Goal: Consume media (video, audio): Consume media (video, audio)

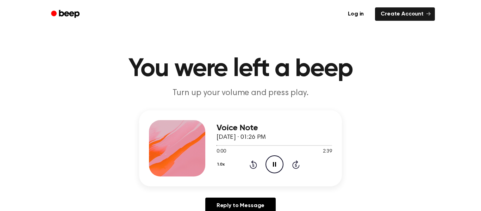
click at [249, 161] on div "1.0x Rewind 5 seconds Pause Audio Skip 5 seconds" at bounding box center [273, 164] width 115 height 18
click at [251, 162] on icon "Rewind 5 seconds" at bounding box center [253, 164] width 8 height 9
click at [237, 183] on div "Voice Note September 12, 2025 · 01:26 PM 0:02 2:39 Your browser does not suppor…" at bounding box center [240, 148] width 203 height 76
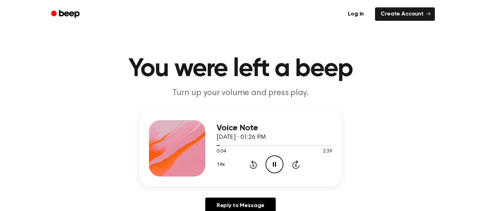
click at [279, 165] on icon "Pause Audio" at bounding box center [274, 164] width 18 height 18
click at [279, 165] on icon "Play Audio" at bounding box center [274, 164] width 18 height 18
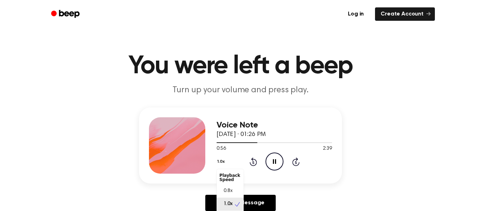
click at [218, 165] on button "1.0x" at bounding box center [221, 162] width 11 height 12
click at [233, 188] on div "0.8x" at bounding box center [229, 190] width 27 height 13
click at [221, 162] on button "0.8x" at bounding box center [222, 162] width 12 height 12
click at [228, 177] on div "Playback Speed" at bounding box center [229, 177] width 27 height 14
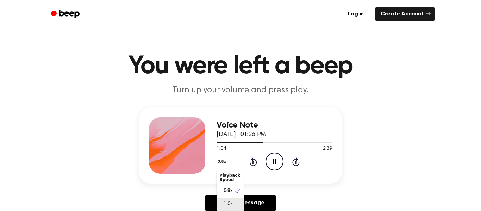
click at [233, 204] on div "1.0x" at bounding box center [229, 203] width 27 height 13
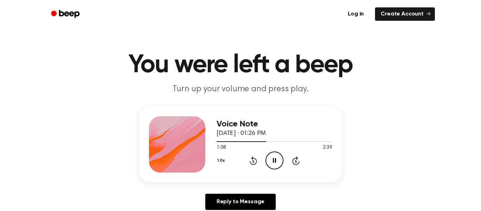
scroll to position [2, 0]
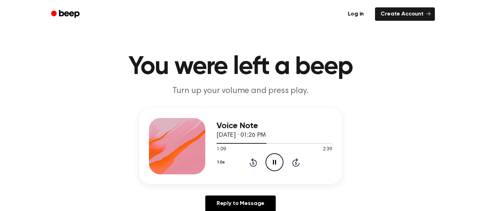
click at [387, 144] on div "Voice Note September 12, 2025 · 01:26 PM 1:09 2:39 Your browser does not suppor…" at bounding box center [240, 162] width 464 height 109
click at [275, 164] on icon at bounding box center [274, 162] width 3 height 5
click at [269, 161] on icon "Play Audio" at bounding box center [274, 162] width 18 height 18
click at [267, 161] on icon "Pause Audio" at bounding box center [274, 162] width 18 height 18
click at [274, 153] on icon "Play Audio" at bounding box center [274, 162] width 18 height 18
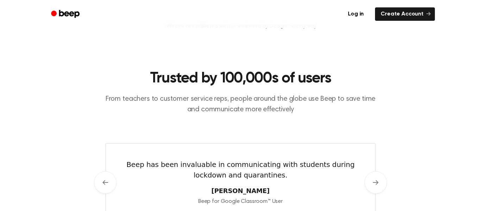
scroll to position [284, 0]
